Goal: Transaction & Acquisition: Purchase product/service

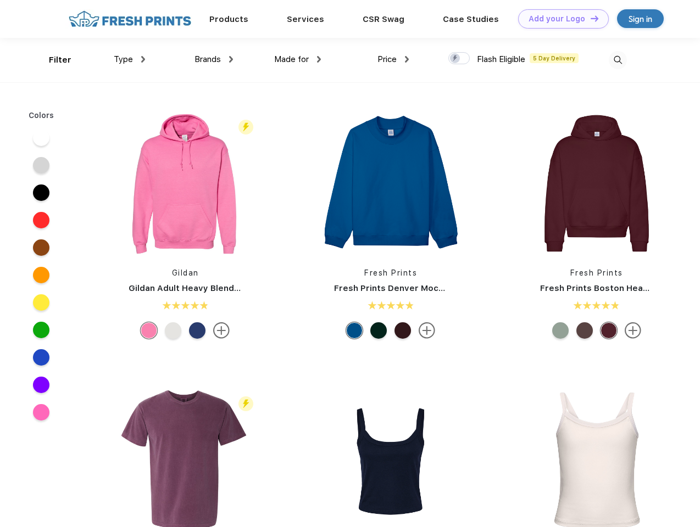
scroll to position [1, 0]
click at [559, 19] on link "Add your Logo Design Tool" at bounding box center [563, 18] width 91 height 19
click at [0, 0] on div "Design Tool" at bounding box center [0, 0] width 0 height 0
click at [589, 18] on link "Add your Logo Design Tool" at bounding box center [563, 18] width 91 height 19
click at [53, 60] on div "Filter" at bounding box center [60, 60] width 23 height 13
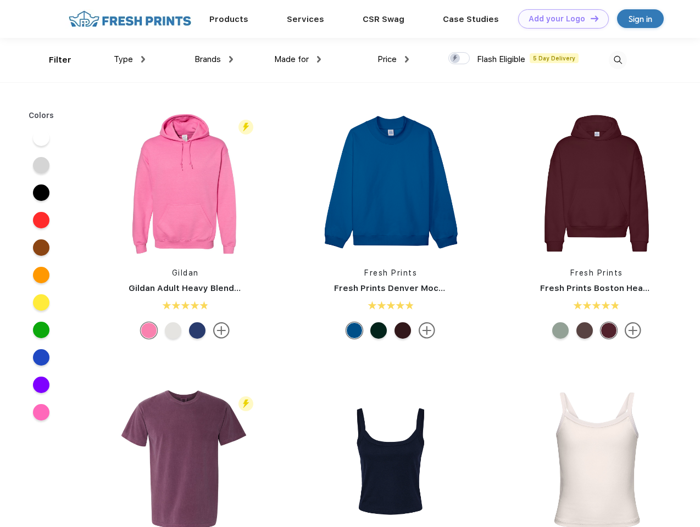
click at [130, 59] on span "Type" at bounding box center [123, 59] width 19 height 10
click at [214, 59] on span "Brands" at bounding box center [207, 59] width 26 height 10
click at [298, 59] on span "Made for" at bounding box center [291, 59] width 35 height 10
click at [393, 59] on span "Price" at bounding box center [386, 59] width 19 height 10
click at [459, 59] on div at bounding box center [458, 58] width 21 height 12
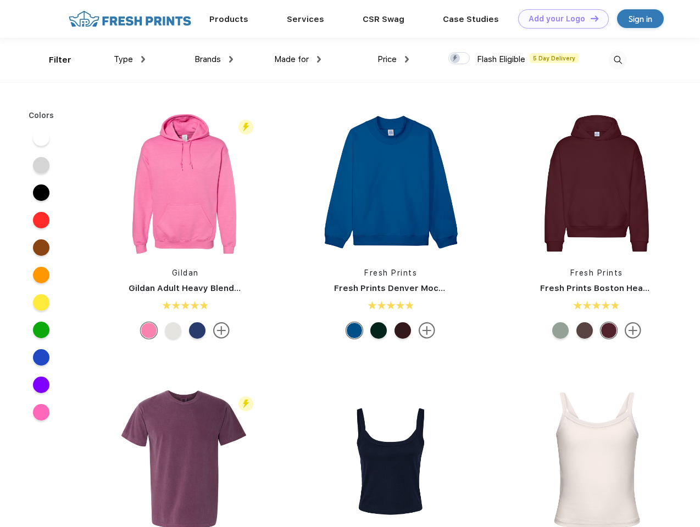
click at [455, 59] on input "checkbox" at bounding box center [451, 55] width 7 height 7
click at [617, 60] on img at bounding box center [617, 60] width 18 height 18
